Goal: Check status: Check status

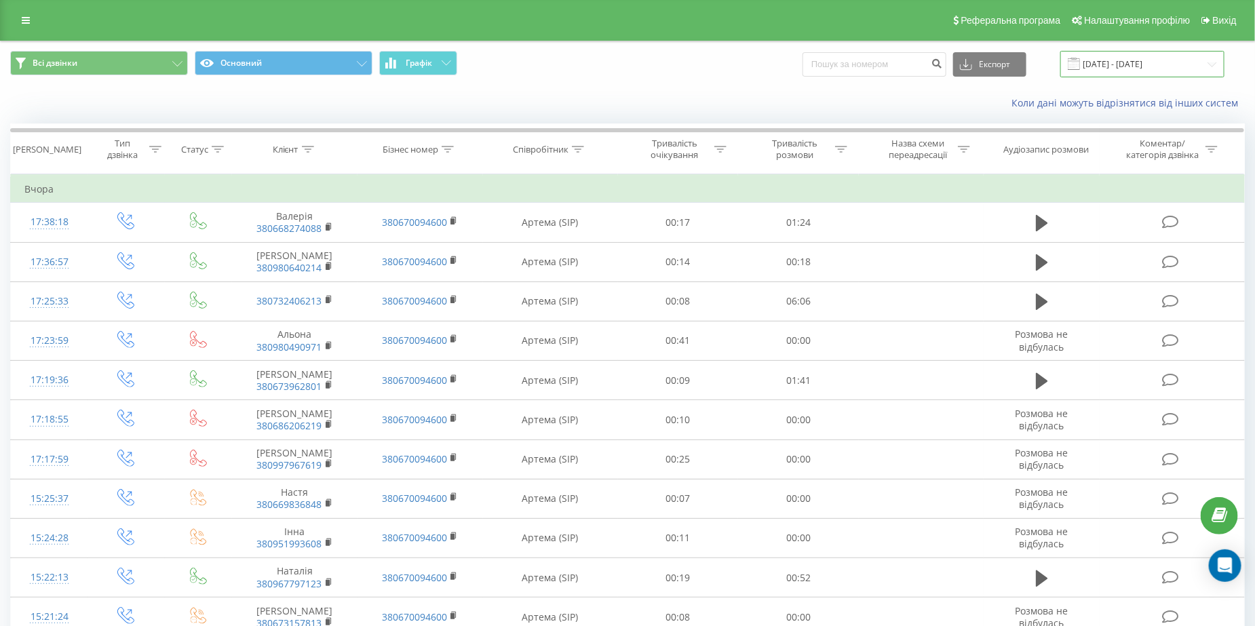
click at [1156, 64] on input "21.09.2025 - 21.09.2025" at bounding box center [1143, 64] width 164 height 26
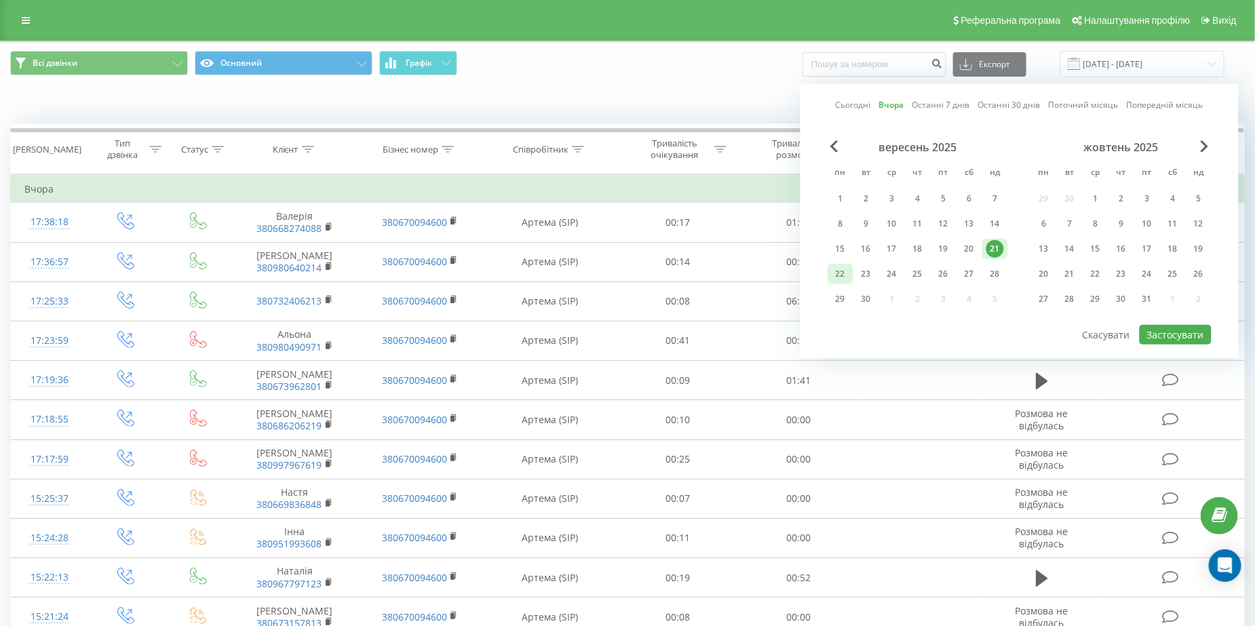
click at [842, 275] on div "22" at bounding box center [841, 274] width 18 height 18
click at [1178, 334] on button "Застосувати" at bounding box center [1176, 335] width 72 height 20
type input "[DATE] - [DATE]"
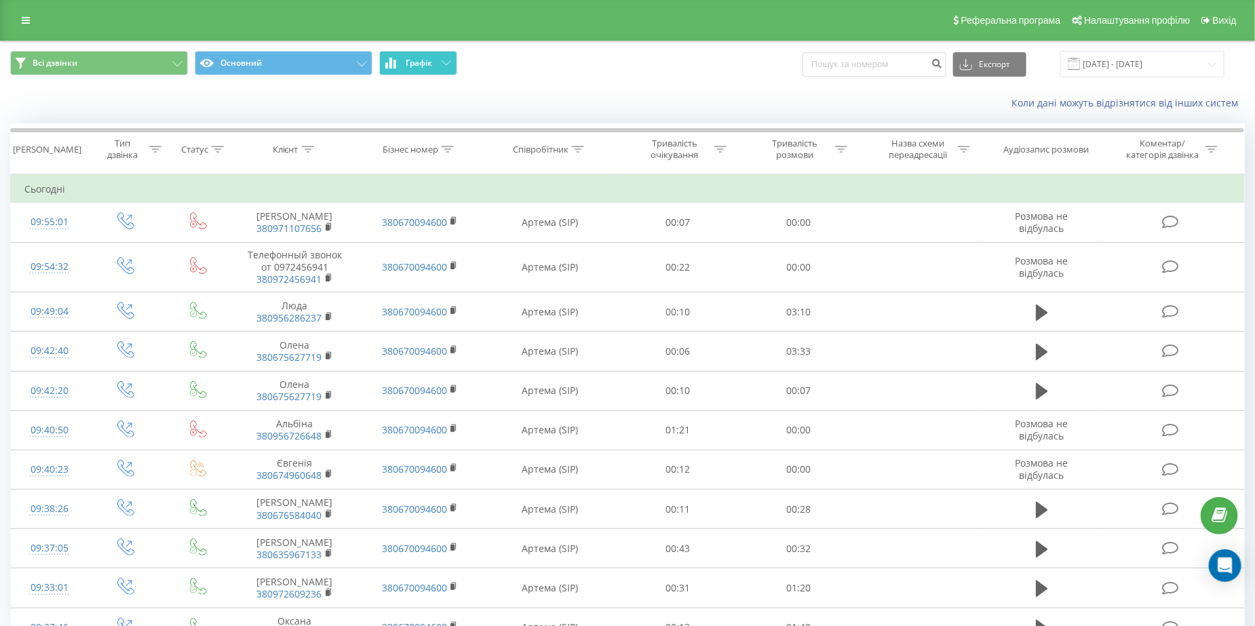
click at [442, 65] on icon at bounding box center [446, 62] width 9 height 5
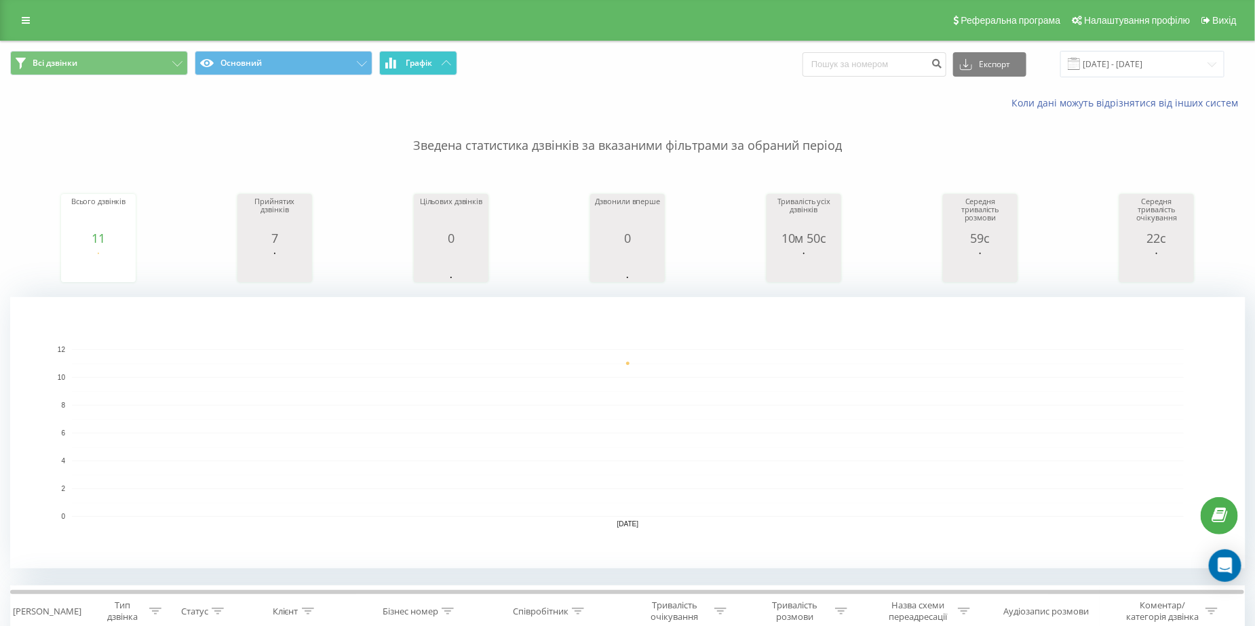
click at [439, 69] on button "Графік" at bounding box center [418, 63] width 78 height 24
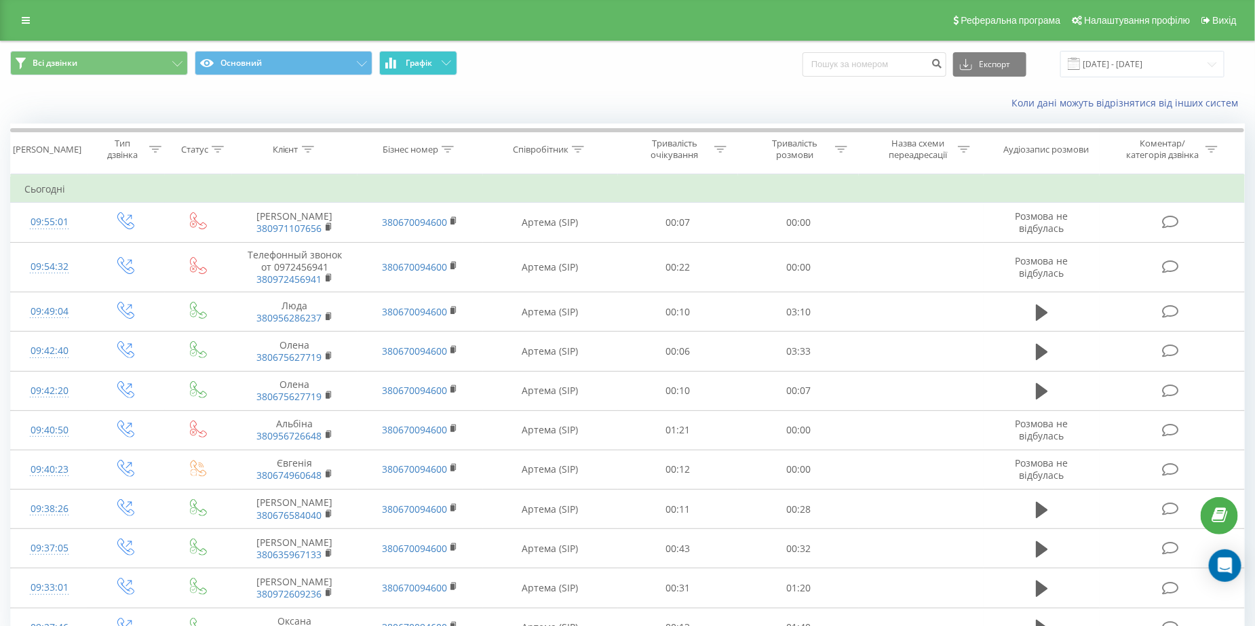
click at [436, 69] on button "Графік" at bounding box center [418, 63] width 78 height 24
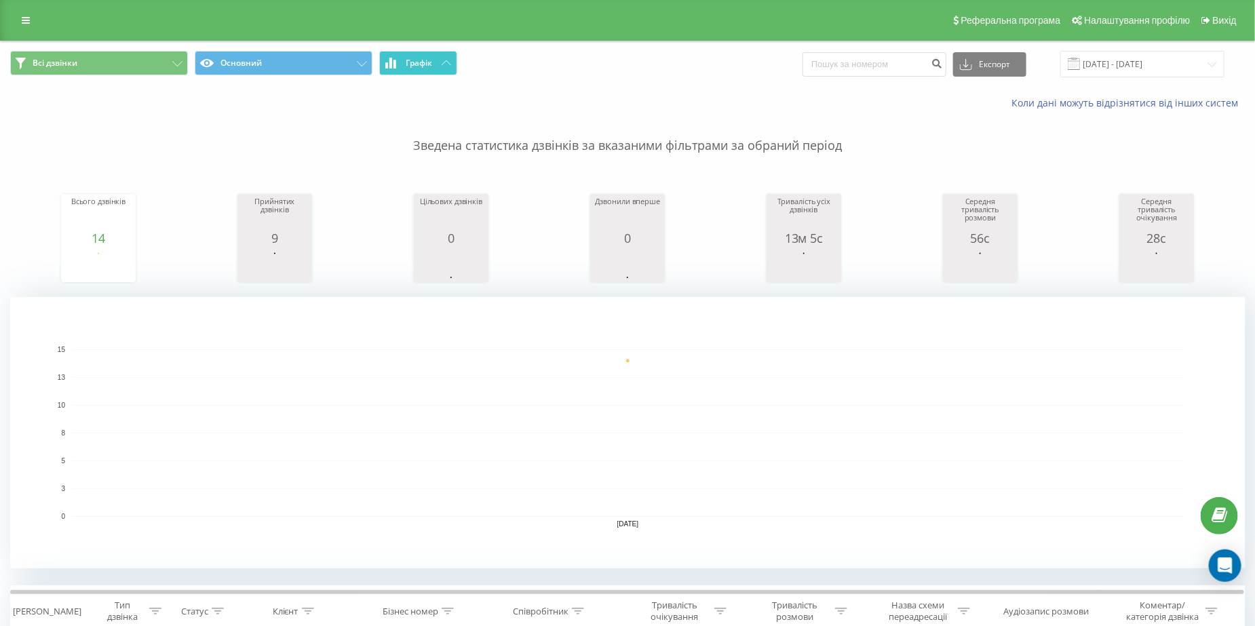
click at [426, 66] on span "Графік" at bounding box center [419, 62] width 26 height 9
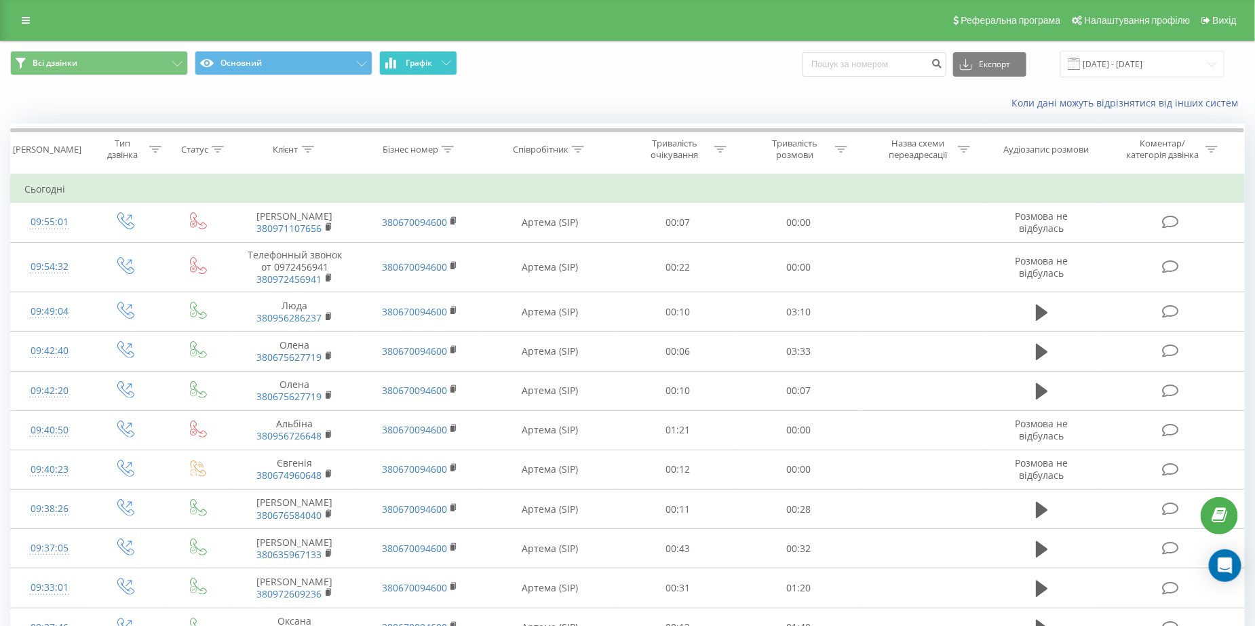
click at [426, 66] on span "Графік" at bounding box center [419, 62] width 26 height 9
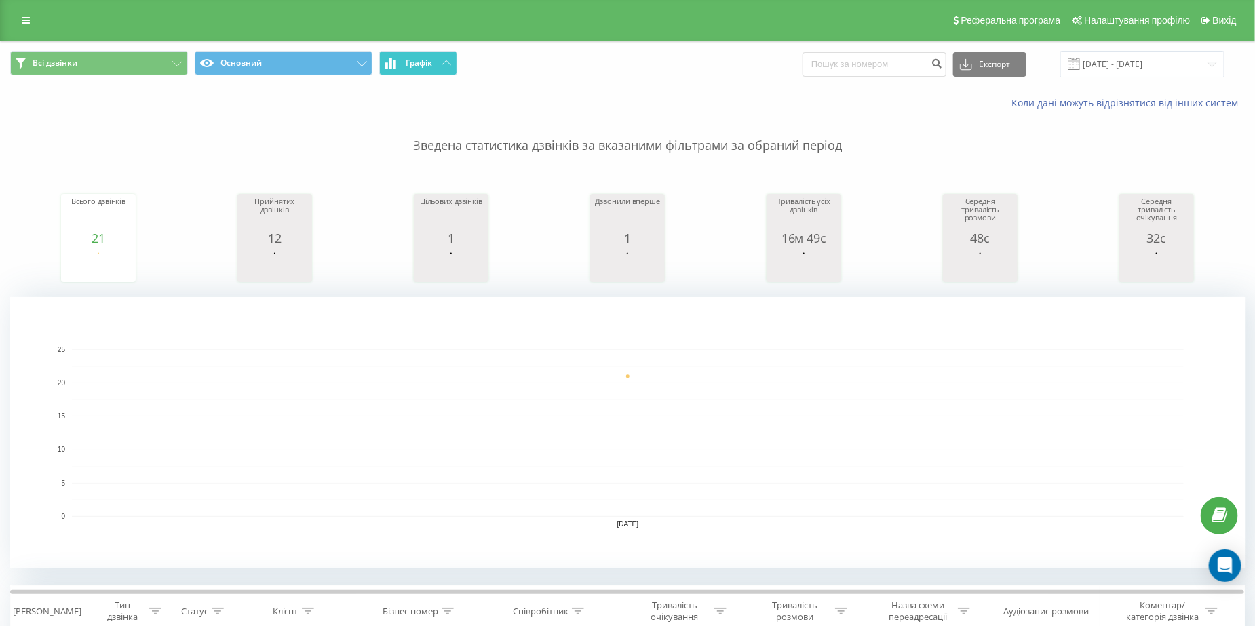
click at [429, 65] on span "Графік" at bounding box center [419, 62] width 26 height 9
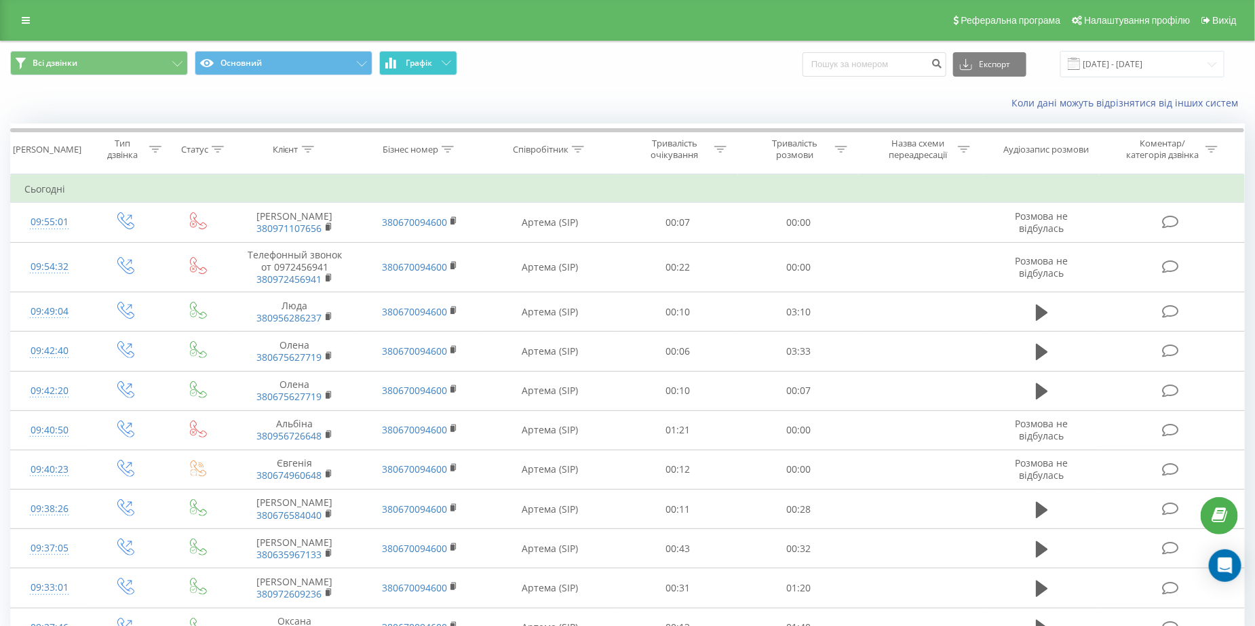
click at [429, 65] on span "Графік" at bounding box center [419, 62] width 26 height 9
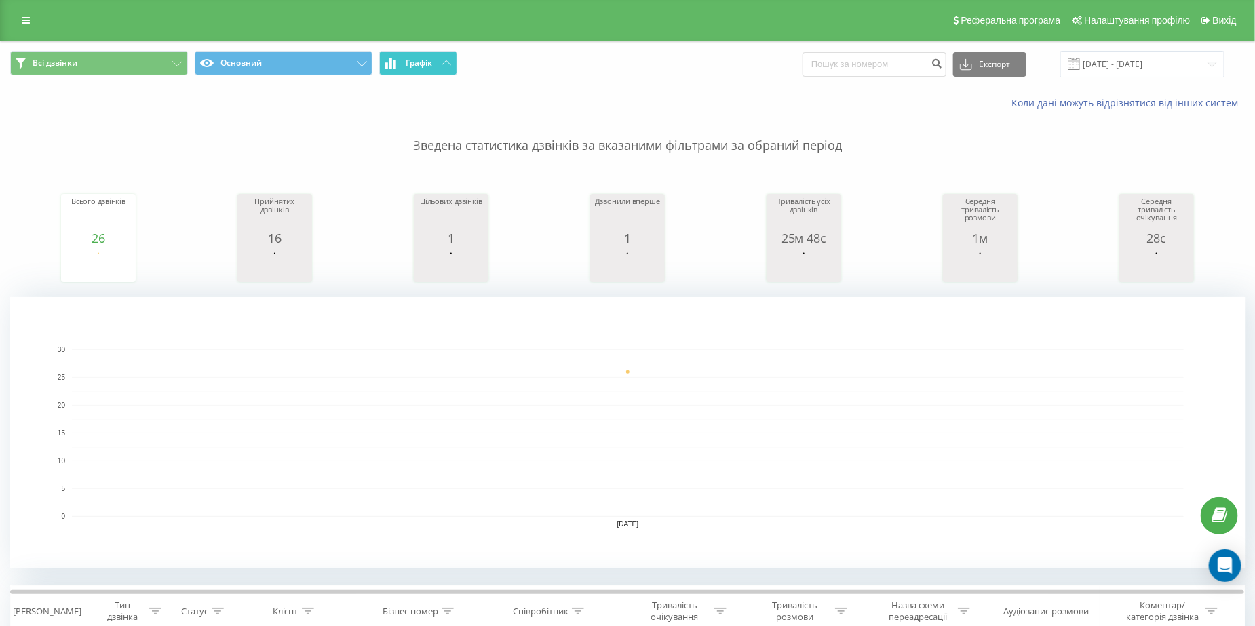
click at [417, 69] on button "Графік" at bounding box center [418, 63] width 78 height 24
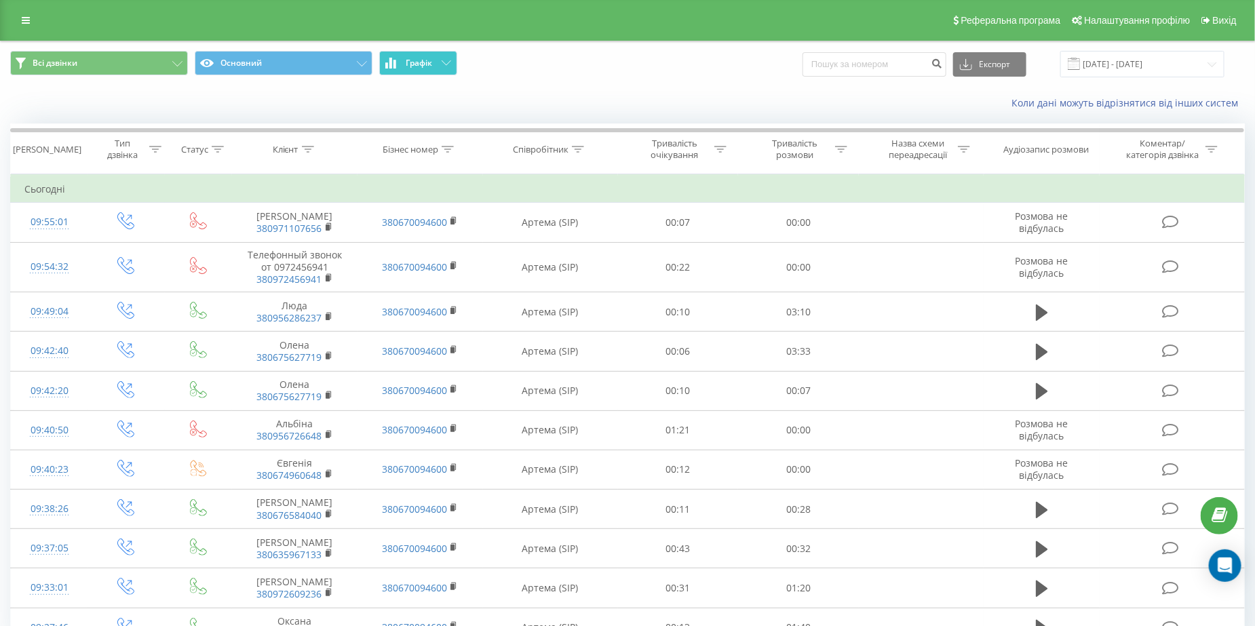
click at [417, 69] on button "Графік" at bounding box center [418, 63] width 78 height 24
